Goal: Use online tool/utility: Utilize a website feature to perform a specific function

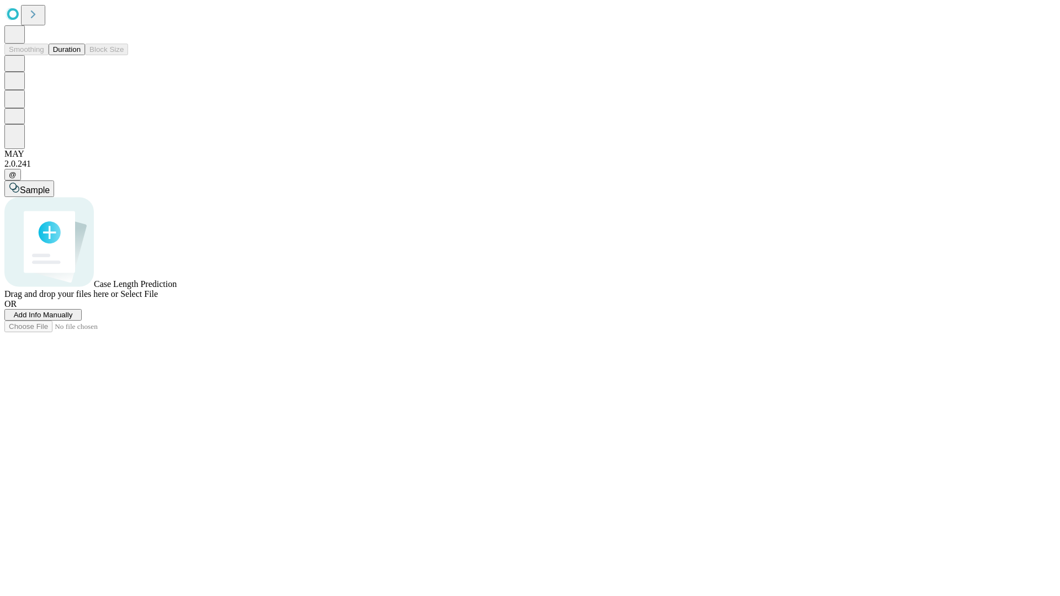
click at [81, 55] on button "Duration" at bounding box center [67, 50] width 36 height 12
click at [73, 319] on span "Add Info Manually" at bounding box center [43, 315] width 59 height 8
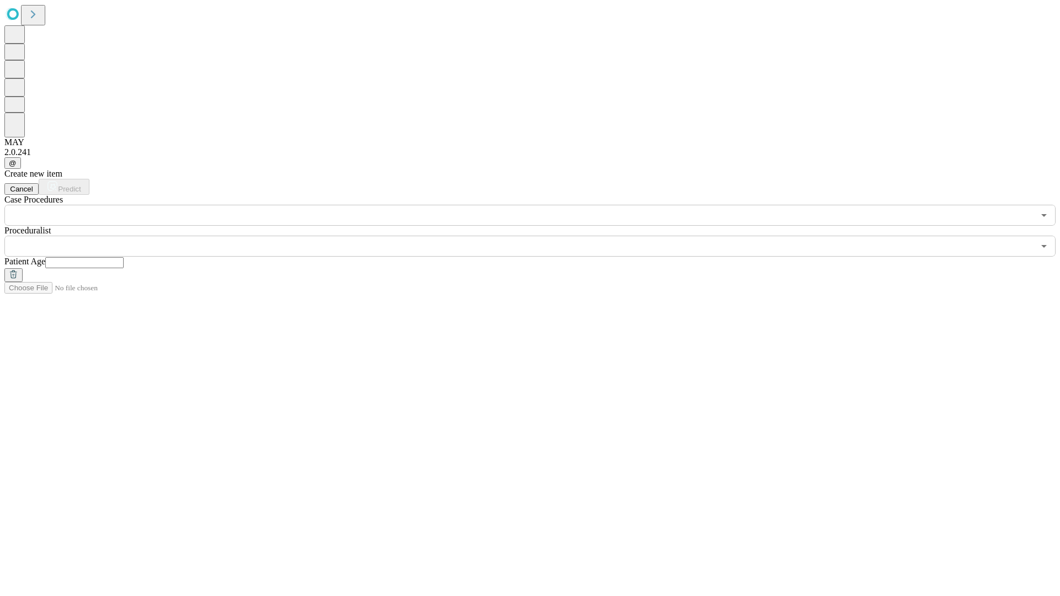
click at [124, 257] on input "text" at bounding box center [84, 262] width 78 height 11
type input "**"
click at [538, 236] on input "text" at bounding box center [519, 246] width 1030 height 21
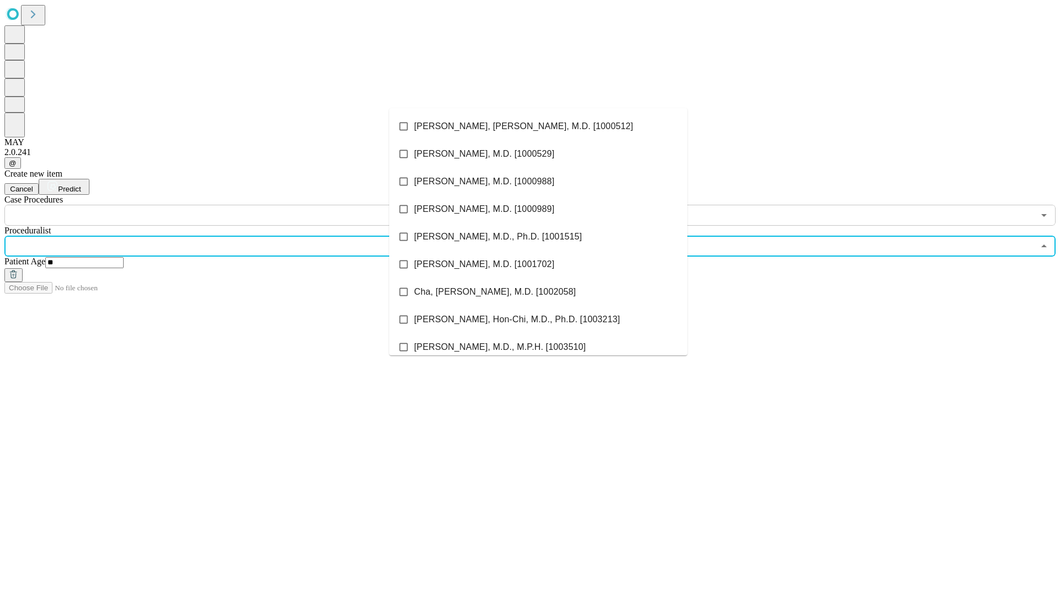
click at [538, 126] on li "[PERSON_NAME], [PERSON_NAME], M.D. [1000512]" at bounding box center [538, 127] width 298 height 28
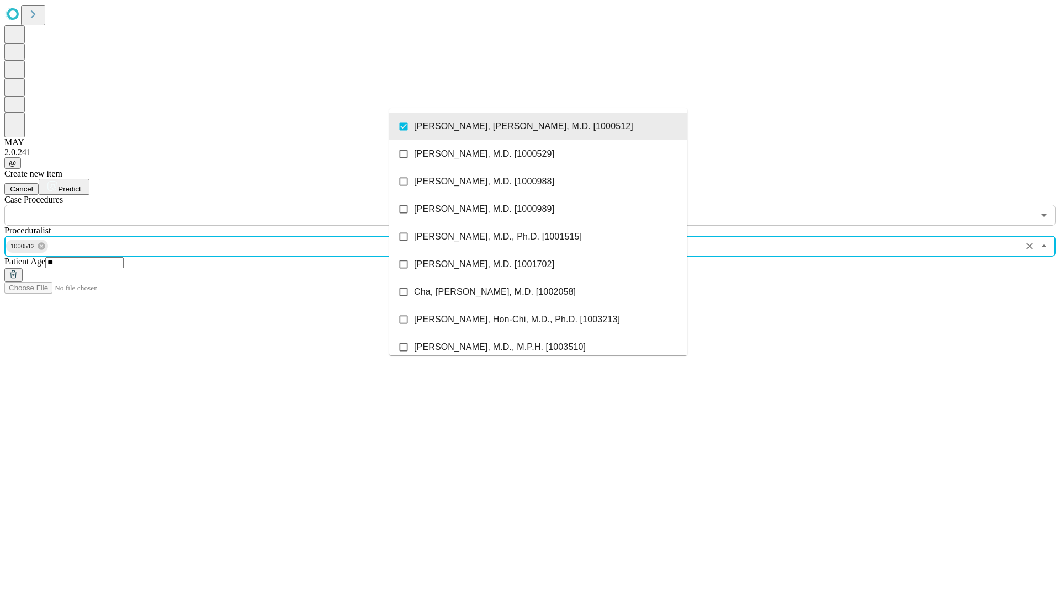
click at [232, 205] on input "text" at bounding box center [519, 215] width 1030 height 21
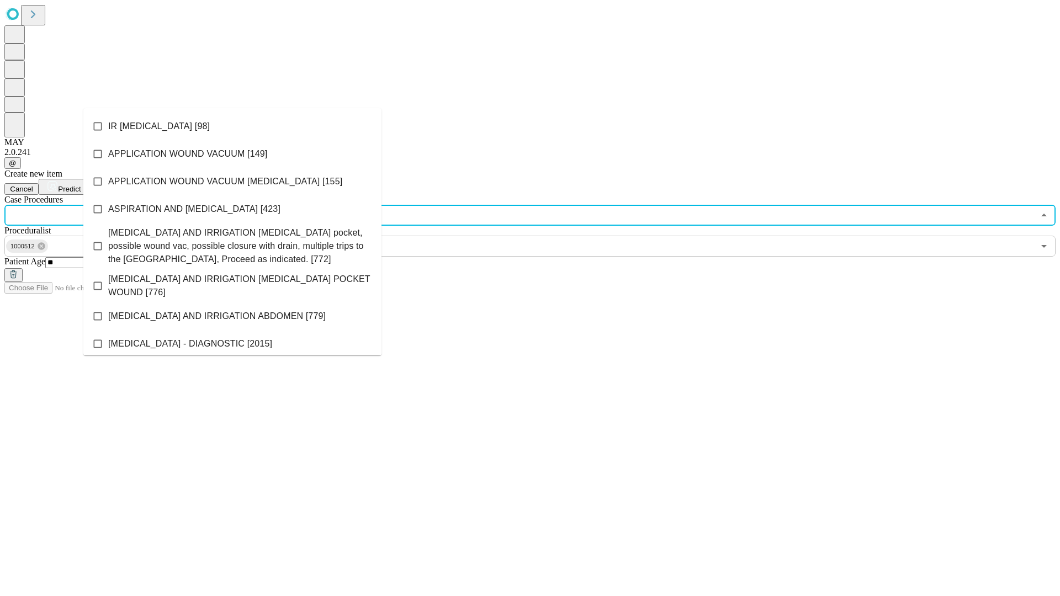
click at [232, 126] on li "IR [MEDICAL_DATA] [98]" at bounding box center [232, 127] width 298 height 28
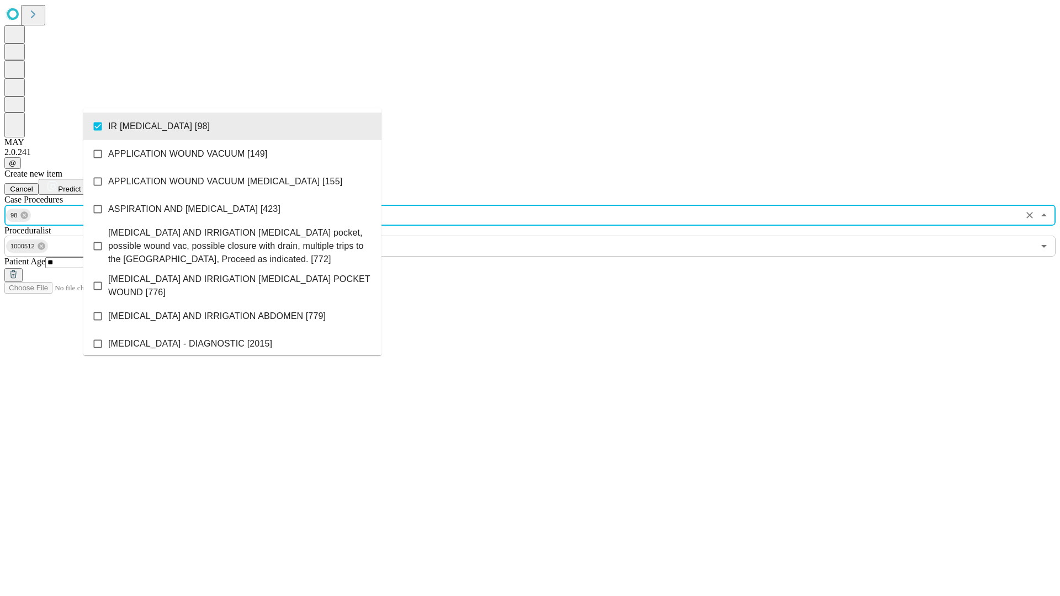
click at [81, 185] on span "Predict" at bounding box center [69, 189] width 23 height 8
